Goal: Find specific page/section: Find specific page/section

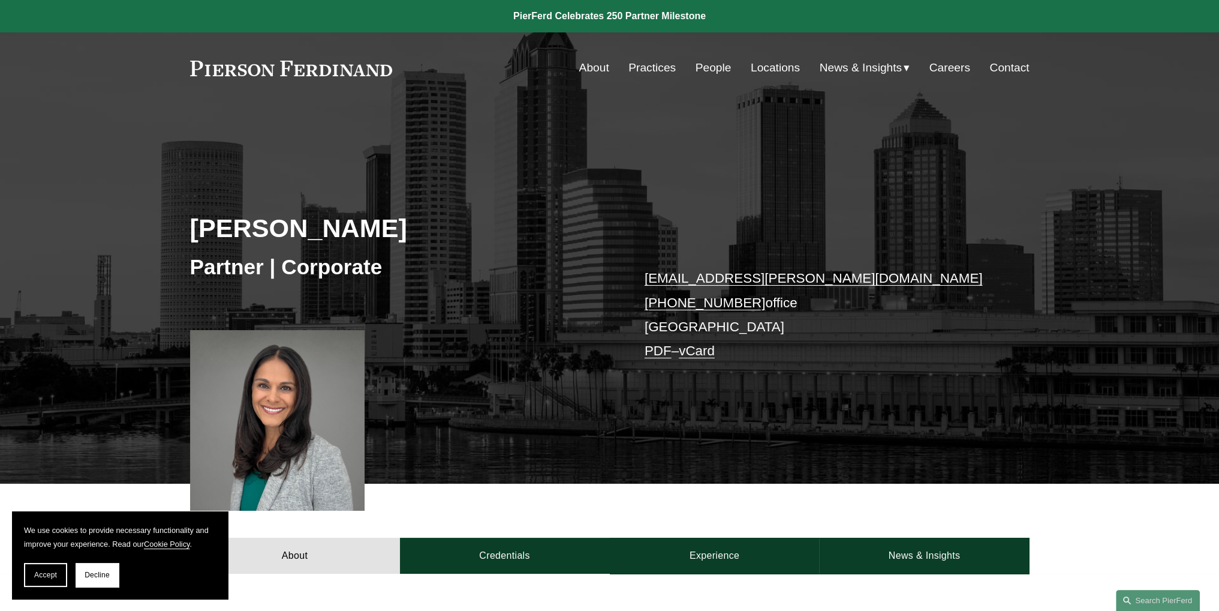
click at [298, 71] on link at bounding box center [291, 69] width 203 height 16
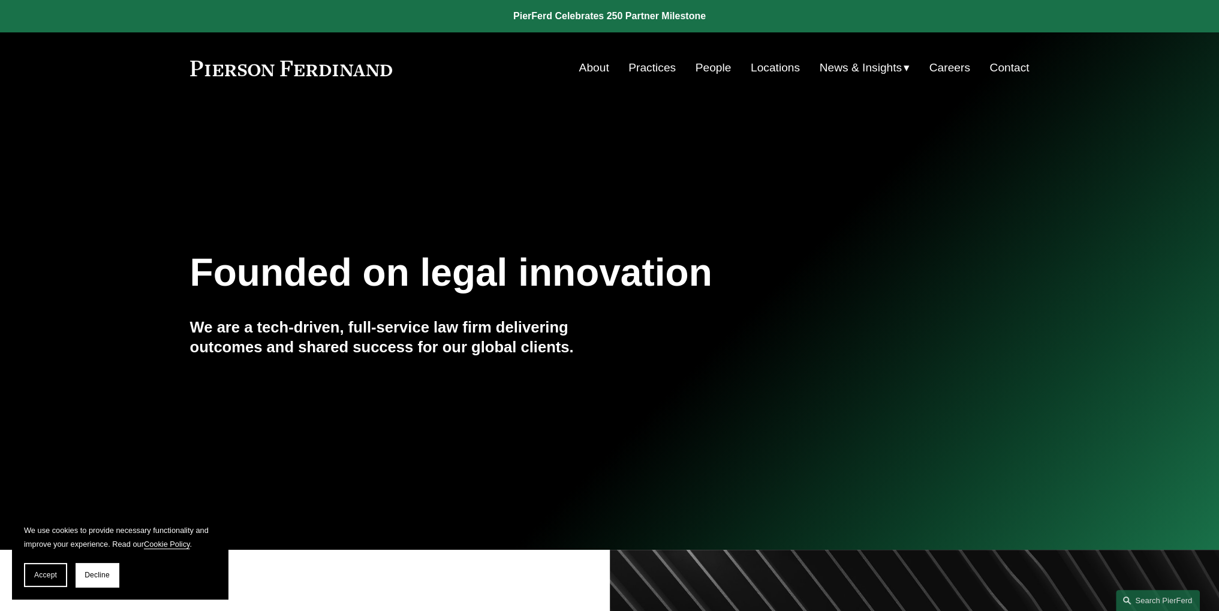
click at [774, 68] on link "Locations" at bounding box center [775, 67] width 49 height 23
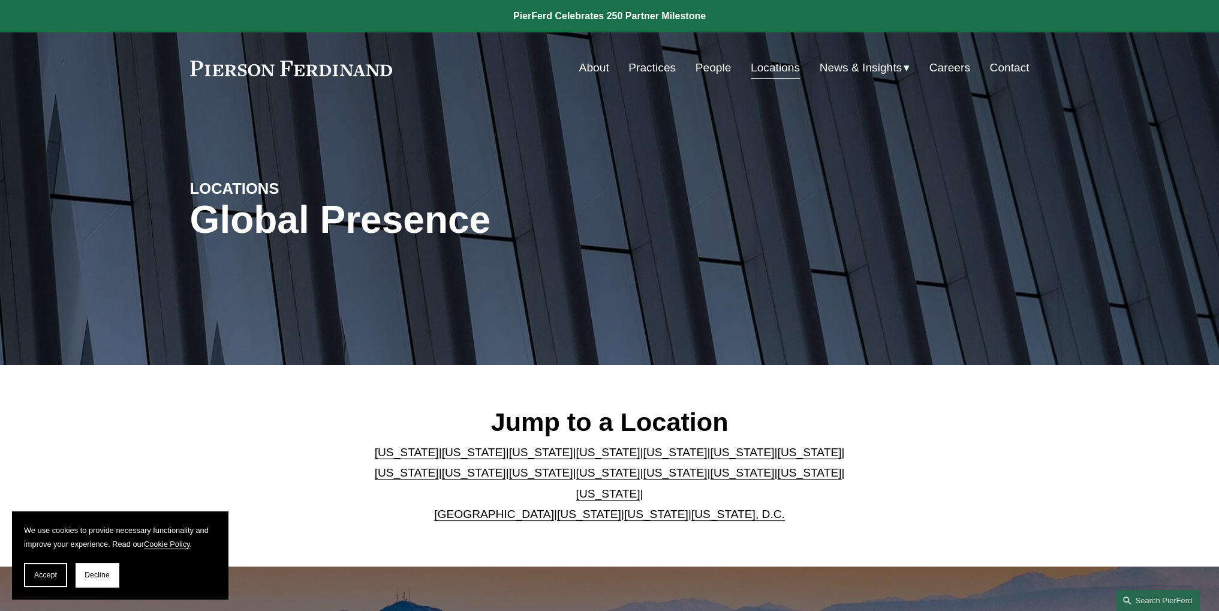
click at [643, 458] on link "[US_STATE]" at bounding box center [675, 452] width 64 height 13
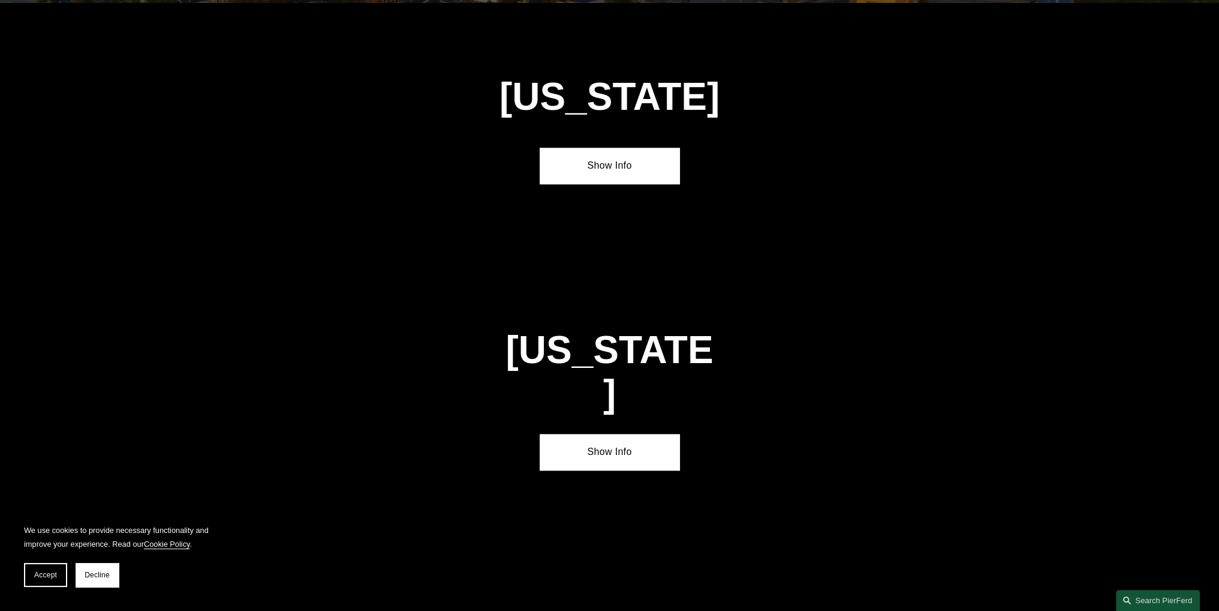
scroll to position [1578, 0]
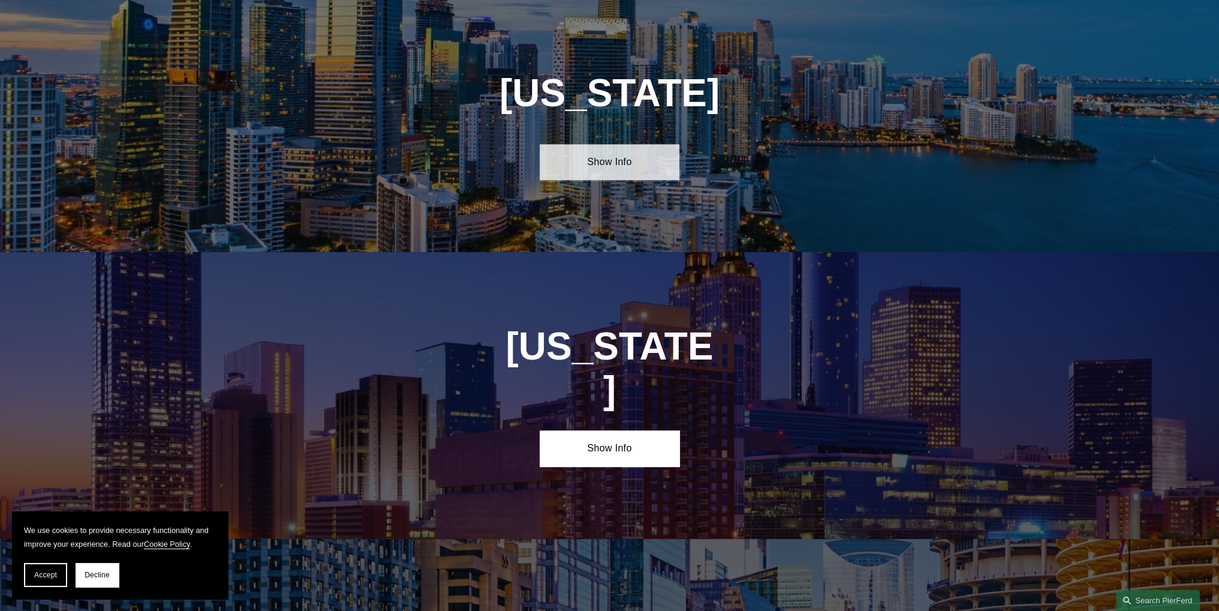
click at [632, 161] on link "Show Info" at bounding box center [610, 162] width 140 height 36
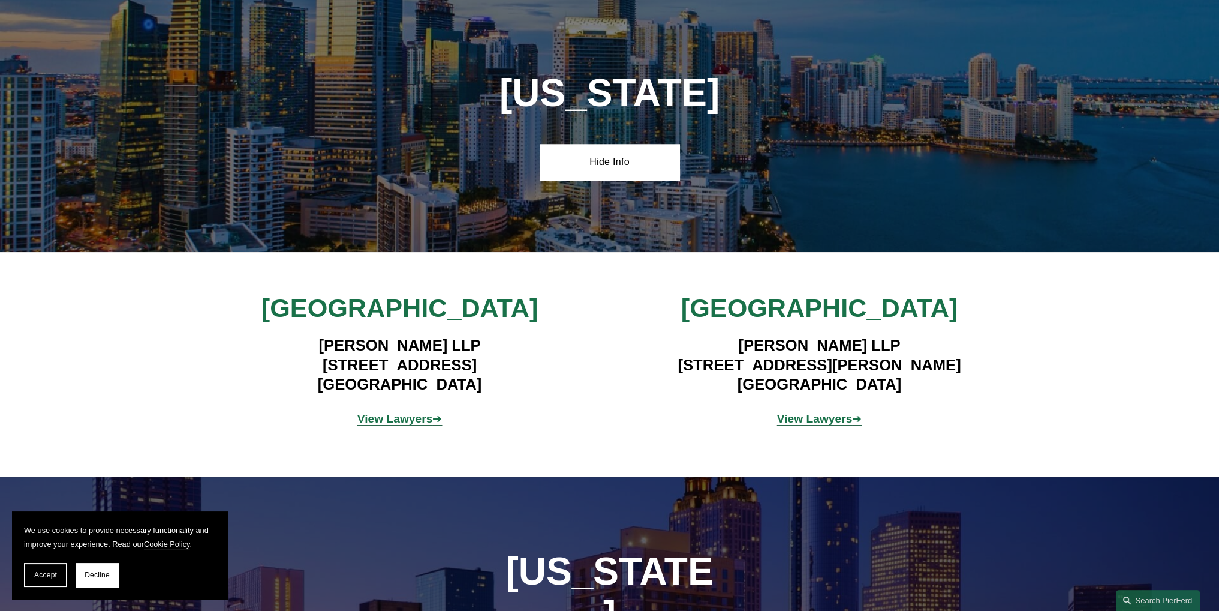
click at [390, 420] on strong "View Lawyers" at bounding box center [395, 418] width 76 height 13
